Goal: Task Accomplishment & Management: Complete application form

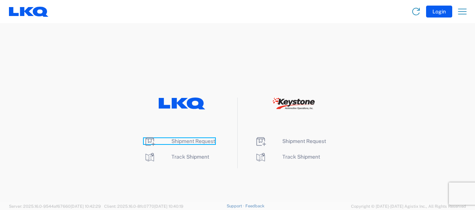
click at [209, 143] on span "Shipment Request" at bounding box center [193, 141] width 44 height 6
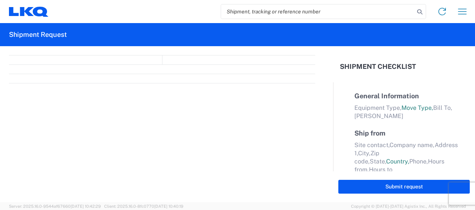
select select "FULL"
select select "LBS"
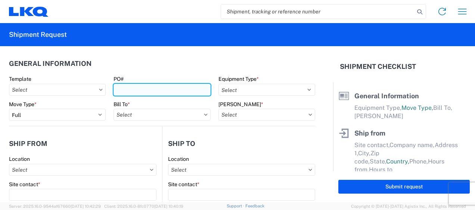
click at [130, 92] on input "PO#" at bounding box center [161, 90] width 97 height 12
type input "b"
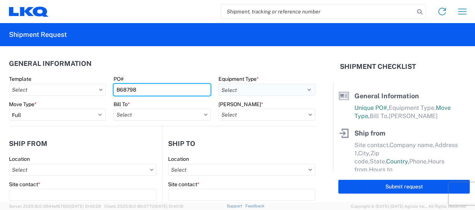
type input "B68798"
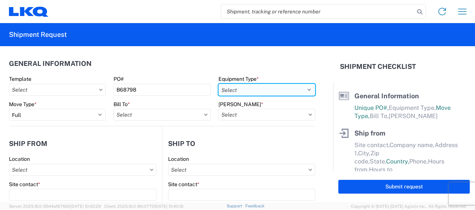
click at [236, 91] on select "Select 53’ Dry Van Flatbed Dropdeck (van) Lowboy (flatbed) Rail" at bounding box center [266, 90] width 97 height 12
select select "STDV"
click at [218, 84] on select "Select 53’ Dry Van Flatbed Dropdeck (van) Lowboy (flatbed) Rail" at bounding box center [266, 90] width 97 height 12
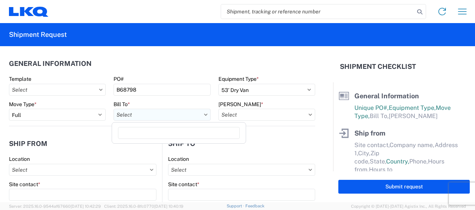
click at [135, 114] on input "Bill To *" at bounding box center [161, 115] width 97 height 12
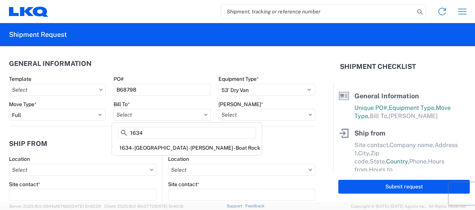
type input "1634"
click at [140, 146] on div "1634 - [GEOGRAPHIC_DATA] - [PERSON_NAME] - Boat Rock" at bounding box center [186, 148] width 147 height 12
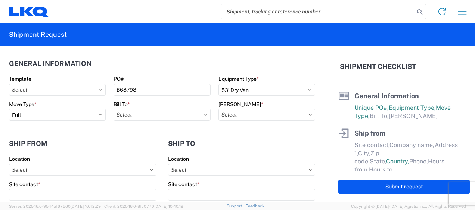
type input "1634 - [GEOGRAPHIC_DATA] - [PERSON_NAME] - Boat Rock"
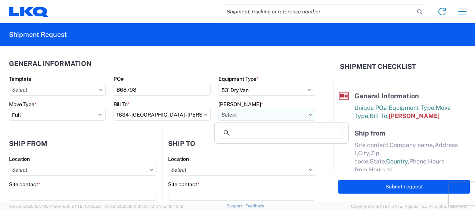
click at [234, 113] on input "[PERSON_NAME] *" at bounding box center [266, 115] width 97 height 12
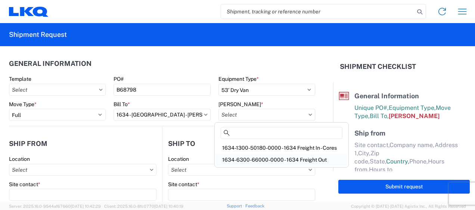
click at [249, 156] on div "1634-6300-66000-0000 - 1634 Freight Out" at bounding box center [281, 160] width 131 height 12
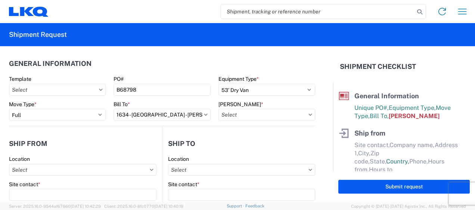
type input "1634-6300-66000-0000 - 1634 Freight Out"
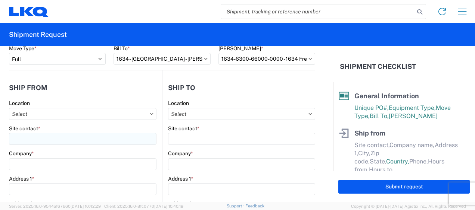
scroll to position [62, 0]
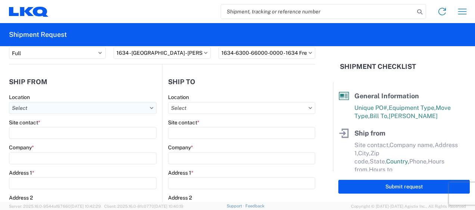
click at [66, 108] on input "Location" at bounding box center [82, 108] width 147 height 12
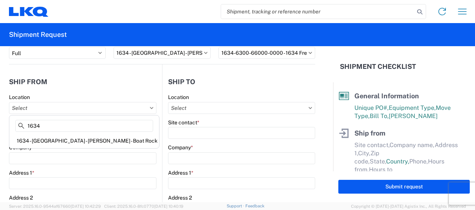
type input "1634"
click at [51, 140] on div "1634 - [GEOGRAPHIC_DATA] - [PERSON_NAME] - Boat Rock" at bounding box center [84, 141] width 147 height 12
type input "1634 - [GEOGRAPHIC_DATA] - [PERSON_NAME] - Boat Rock"
type input "LKQ Corporation"
type input "[STREET_ADDRESS]"
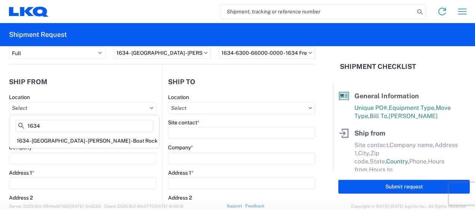
type input "[GEOGRAPHIC_DATA]"
type input "30336"
select select "GA"
select select "US"
type input "[PHONE_NUMBER]"
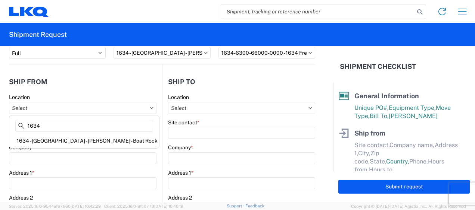
type input "00:00"
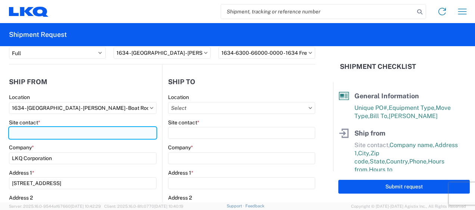
click at [56, 134] on input "Site contact *" at bounding box center [82, 133] width 147 height 12
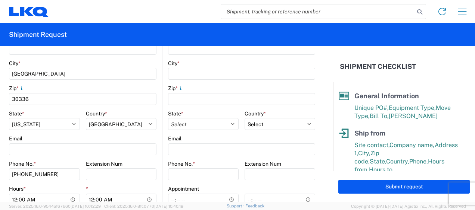
scroll to position [249, 0]
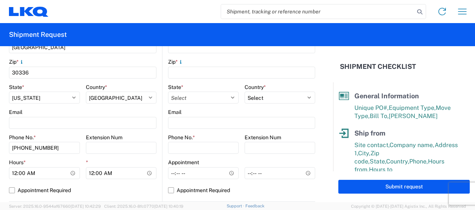
type input "[PERSON_NAME]"
click at [3, 168] on form "General Information Template PO# B68798 Equipment Type * Select 53’ Dry Van Fla…" at bounding box center [166, 124] width 333 height 156
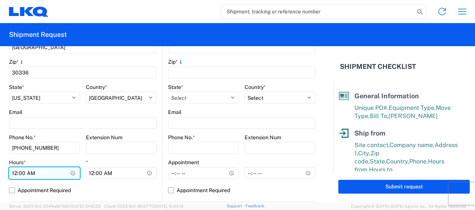
drag, startPoint x: 13, startPoint y: 173, endPoint x: 24, endPoint y: 173, distance: 10.5
click at [14, 173] on input "00:00" at bounding box center [44, 174] width 71 height 12
type input "07:00"
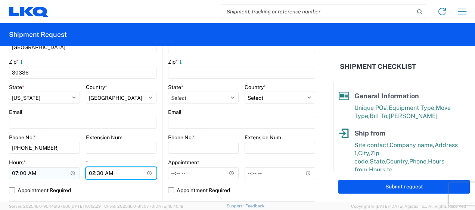
type input "14:30"
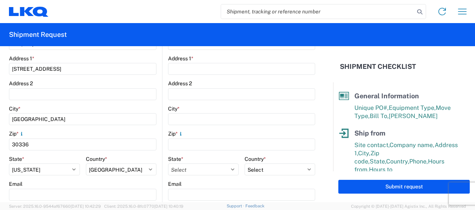
scroll to position [62, 0]
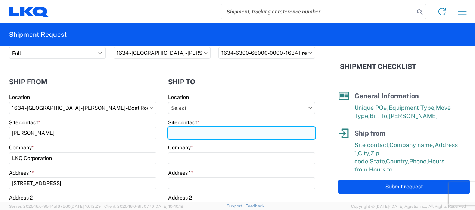
click at [196, 135] on input "Site contact *" at bounding box center [241, 133] width 147 height 12
type input "l"
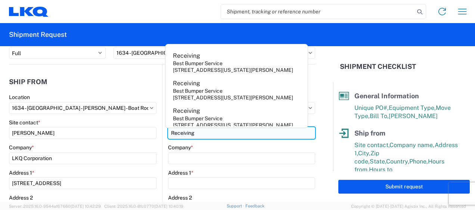
type input "Receiving"
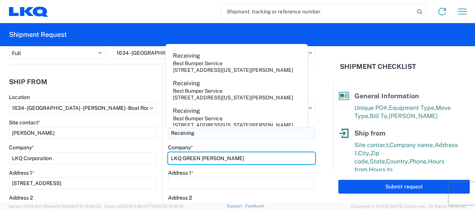
type input "LKQ GREEN [PERSON_NAME]"
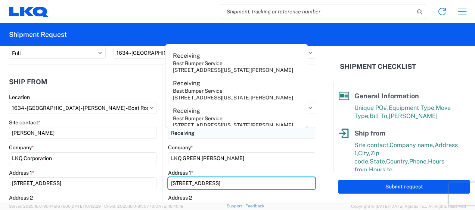
type input "[STREET_ADDRESS]"
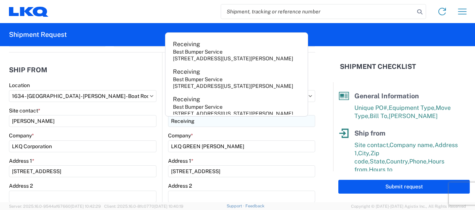
scroll to position [171, 0]
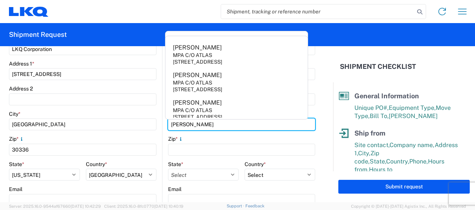
type input "[PERSON_NAME]"
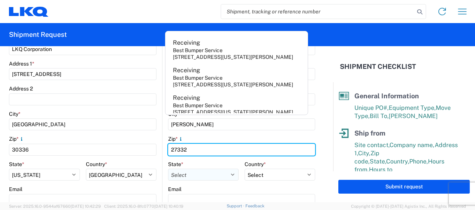
type input "27332"
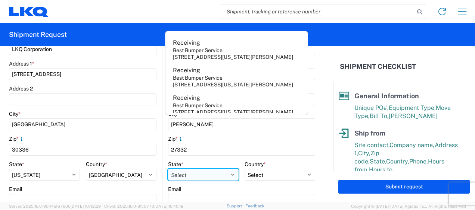
click at [203, 175] on select "Select [US_STATE] [US_STATE] [US_STATE] [US_STATE] Armed Forces Americas Armed …" at bounding box center [203, 175] width 71 height 12
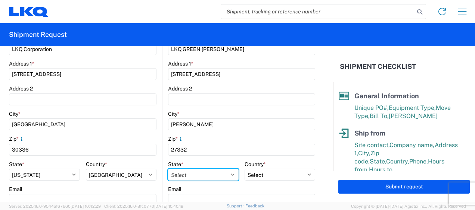
select select "NC"
click at [168, 169] on select "Select [US_STATE] [US_STATE] [US_STATE] [US_STATE] Armed Forces Americas Armed …" at bounding box center [203, 175] width 71 height 12
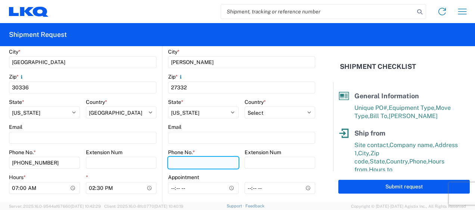
click at [204, 158] on input "Phone No. *" at bounding box center [203, 163] width 71 height 12
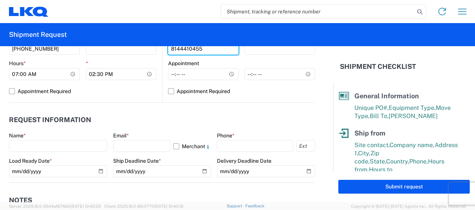
scroll to position [358, 0]
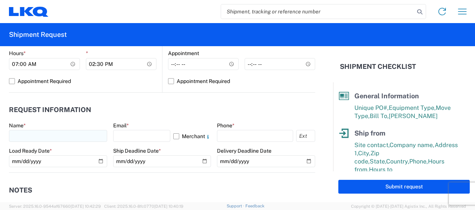
type input "8144410455"
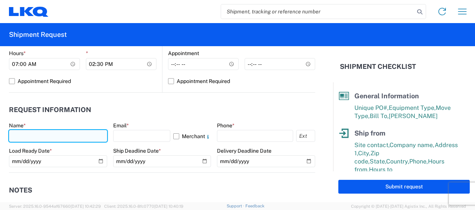
click at [44, 134] on input "text" at bounding box center [58, 136] width 98 height 12
type input "[PERSON_NAME]"
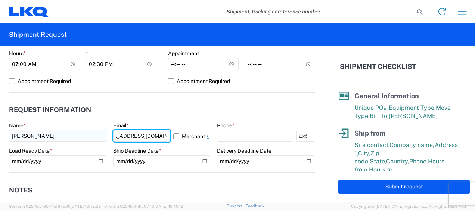
scroll to position [0, 21]
type input "[EMAIL_ADDRESS][DOMAIN_NAME]"
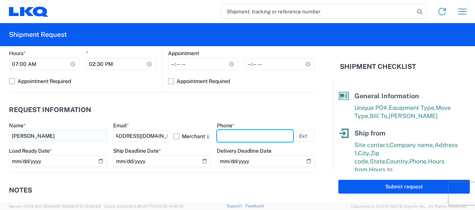
scroll to position [0, 0]
type input "6783998501"
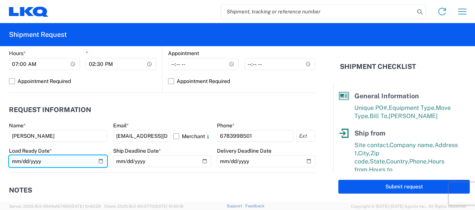
click at [99, 161] on input "date" at bounding box center [58, 162] width 98 height 12
type input "[DATE]"
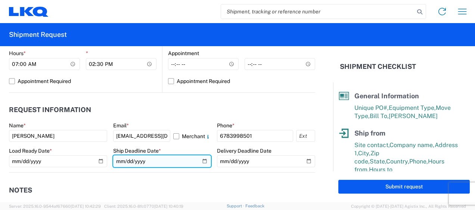
click at [199, 160] on input "date" at bounding box center [162, 162] width 98 height 12
type input "[DATE]"
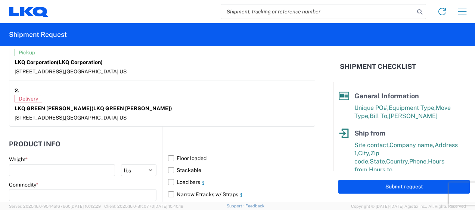
scroll to position [669, 0]
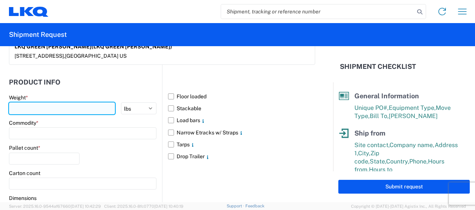
click at [49, 104] on input "number" at bounding box center [62, 109] width 106 height 12
type input "15167"
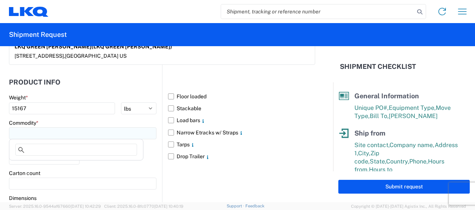
click at [54, 128] on input at bounding box center [82, 134] width 147 height 12
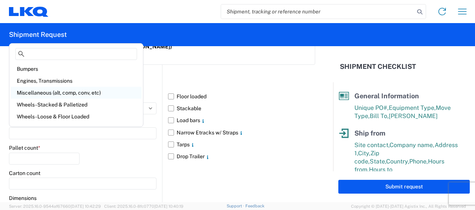
click at [100, 91] on div "Miscellaneous (alt, comp, conv, etc)" at bounding box center [76, 93] width 131 height 12
type input "Miscellaneous (alt, comp, conv, etc)"
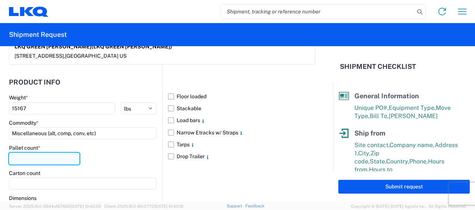
drag, startPoint x: 36, startPoint y: 162, endPoint x: 50, endPoint y: 163, distance: 14.2
click at [36, 162] on input "number" at bounding box center [44, 159] width 71 height 12
type input "20"
click at [168, 96] on label "Floor loaded" at bounding box center [241, 97] width 147 height 12
click at [0, 0] on input "Floor loaded" at bounding box center [0, 0] width 0 height 0
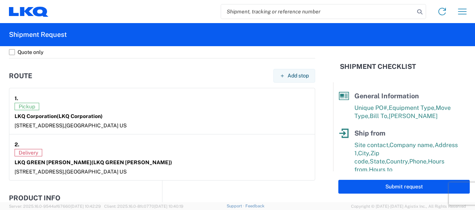
scroll to position [674, 0]
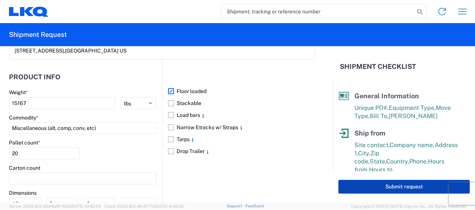
click at [404, 187] on button "Submit request" at bounding box center [403, 187] width 131 height 14
select select "US"
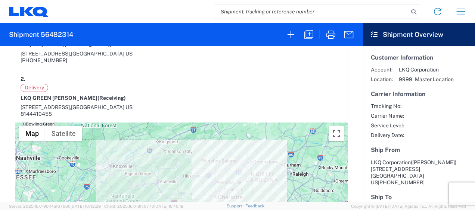
scroll to position [373, 0]
